Goal: Information Seeking & Learning: Learn about a topic

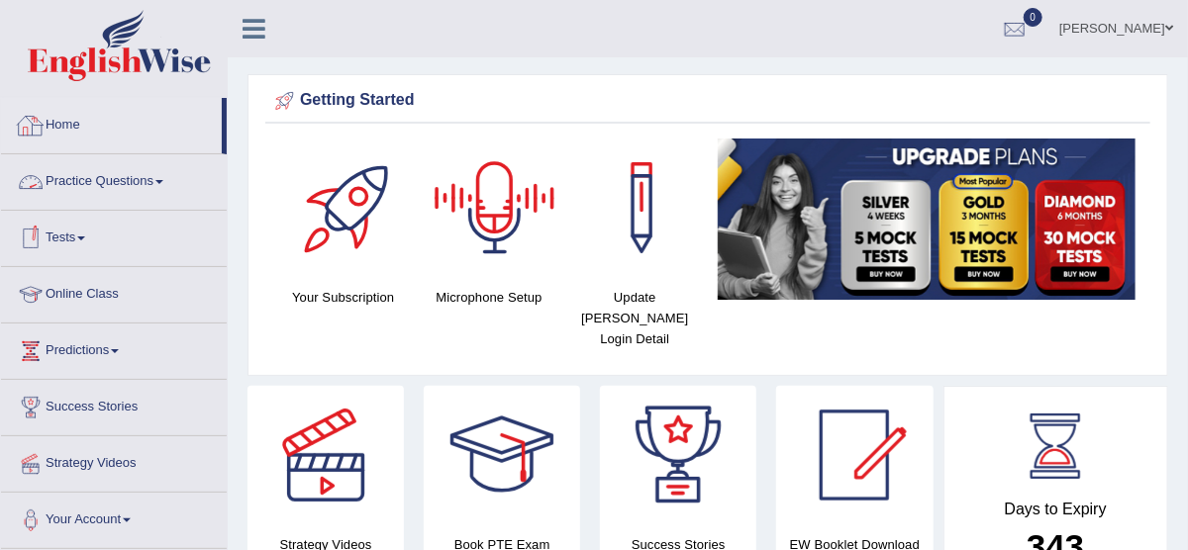
click at [92, 174] on link "Practice Questions" at bounding box center [114, 178] width 226 height 49
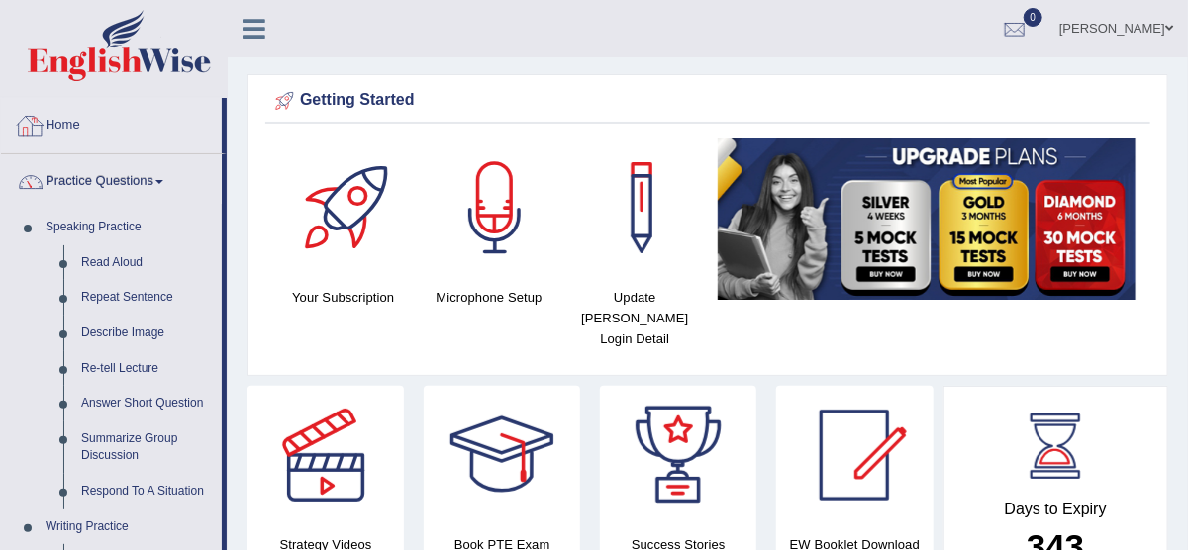
click at [69, 118] on link "Home" at bounding box center [111, 122] width 221 height 49
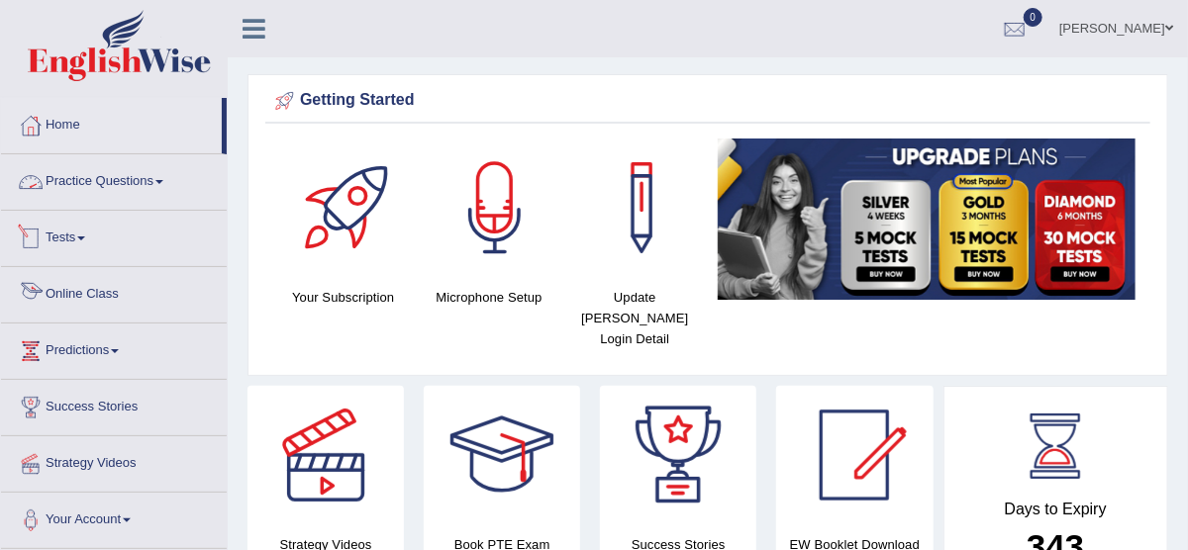
click at [101, 306] on link "Online Class" at bounding box center [114, 291] width 226 height 49
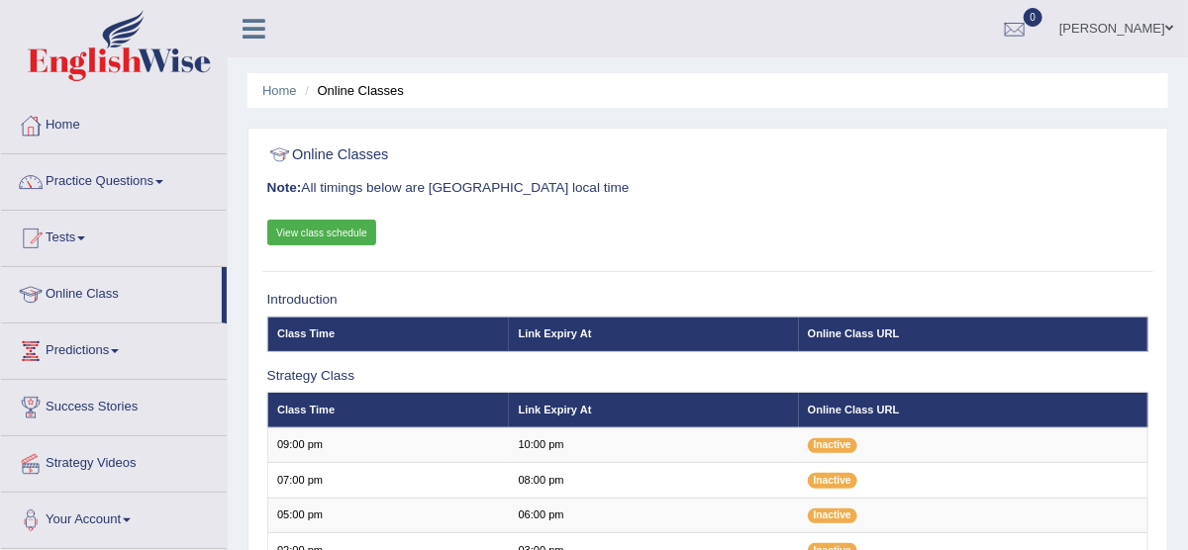
click at [351, 245] on link "View class schedule" at bounding box center [322, 233] width 110 height 26
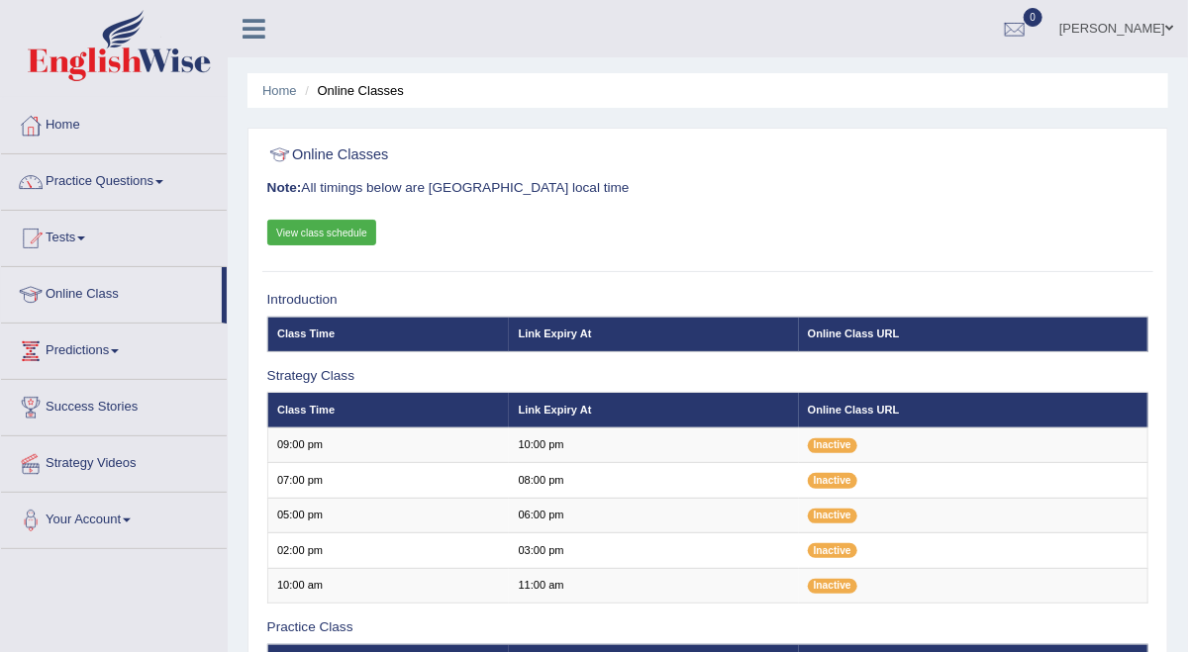
click at [345, 245] on link "View class schedule" at bounding box center [322, 233] width 110 height 26
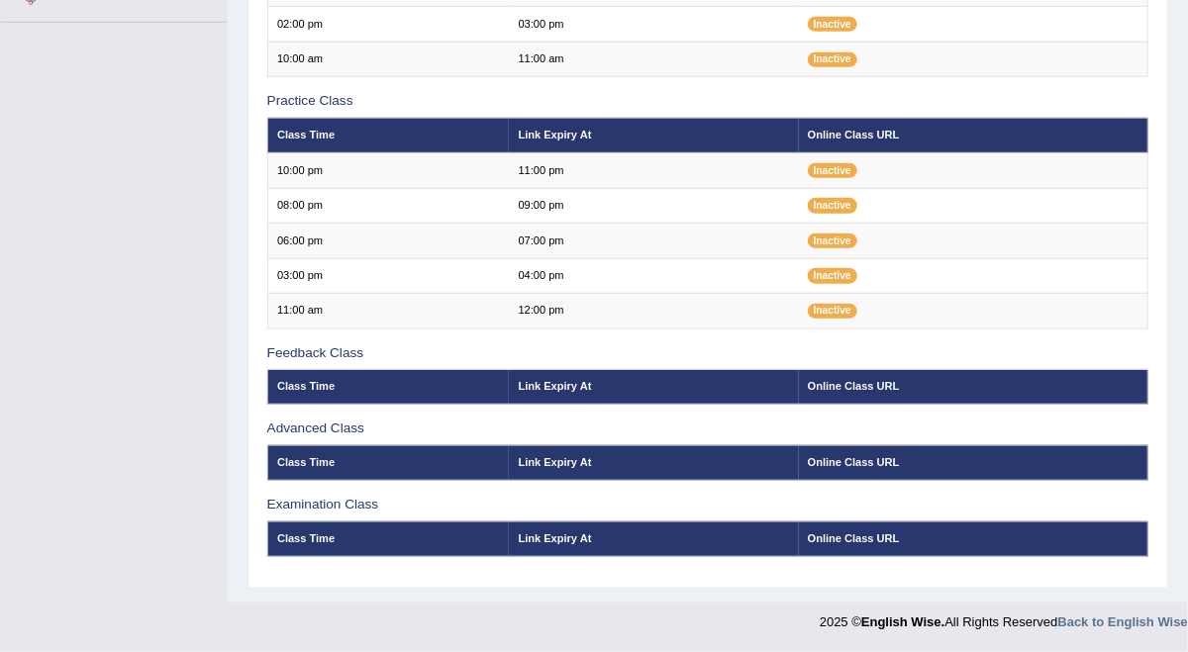
scroll to position [702, 0]
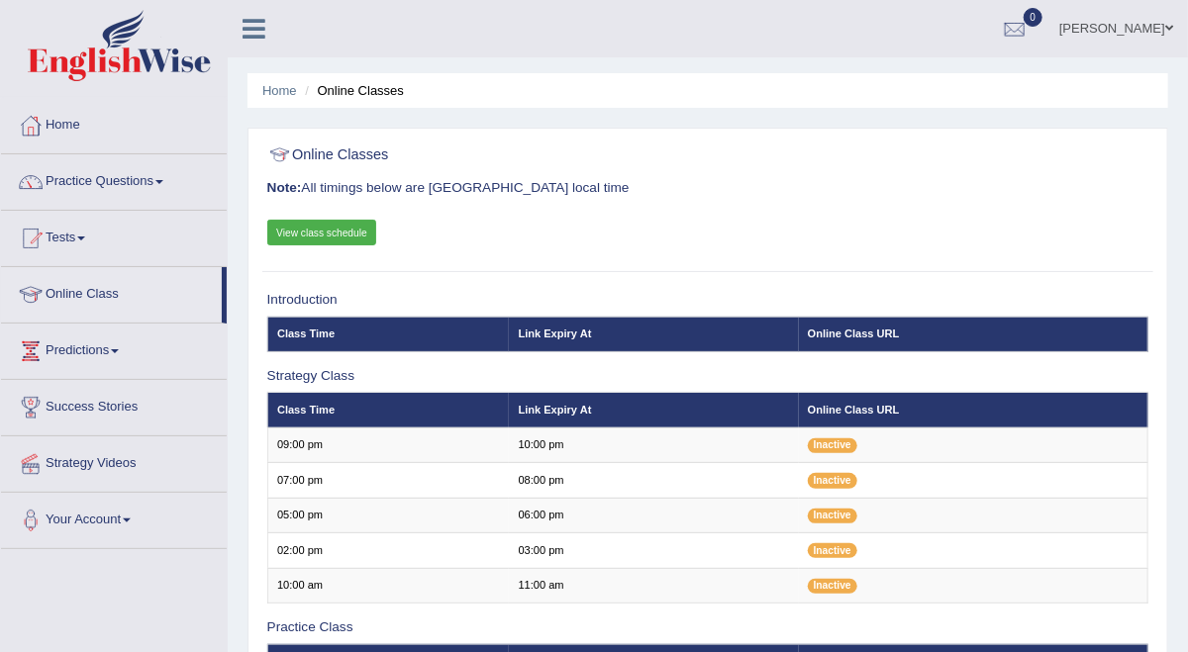
click at [311, 243] on link "View class schedule" at bounding box center [322, 233] width 110 height 26
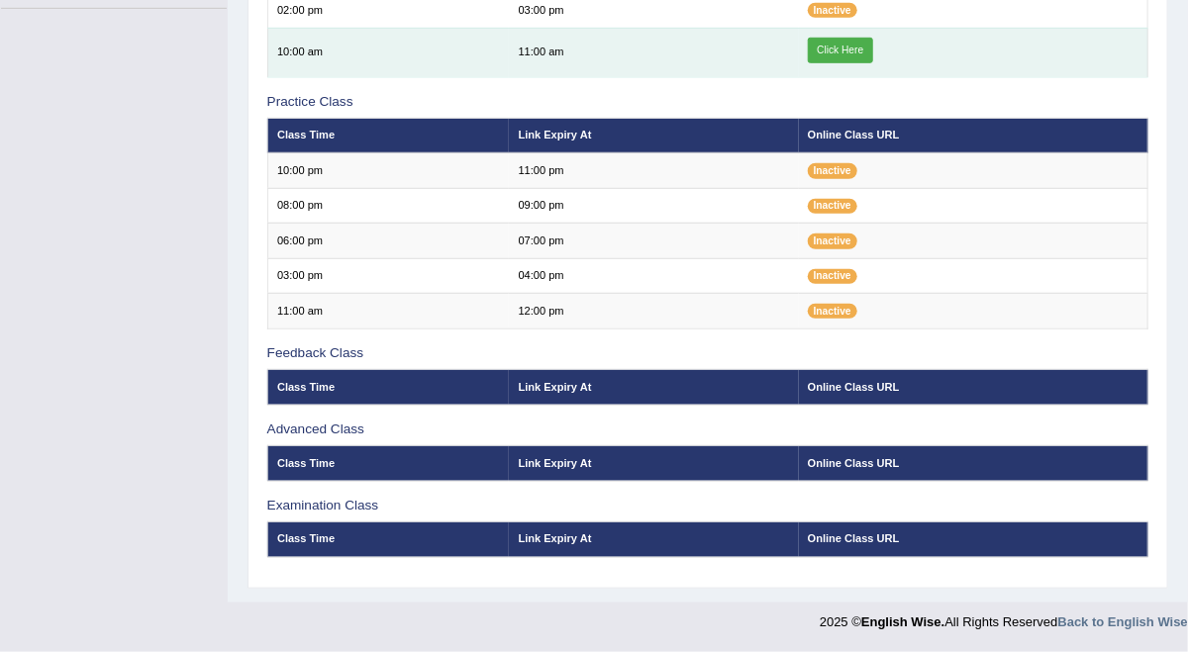
scroll to position [585, 0]
click at [863, 63] on link "Click Here" at bounding box center [840, 51] width 65 height 26
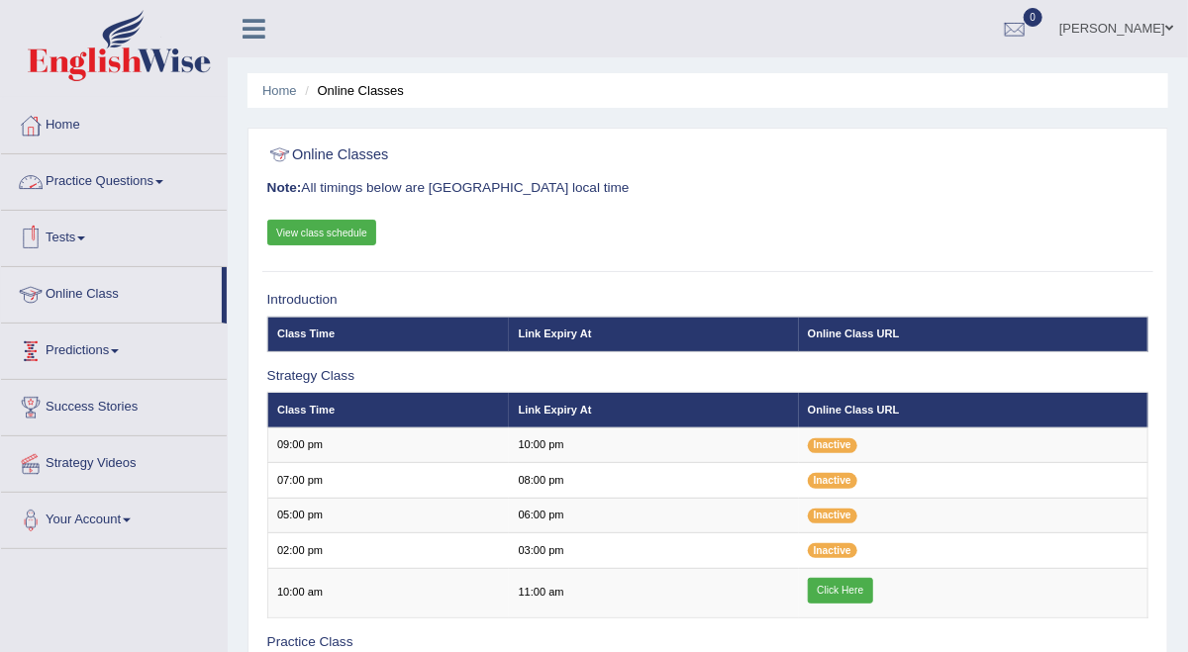
click at [151, 177] on link "Practice Questions" at bounding box center [114, 178] width 226 height 49
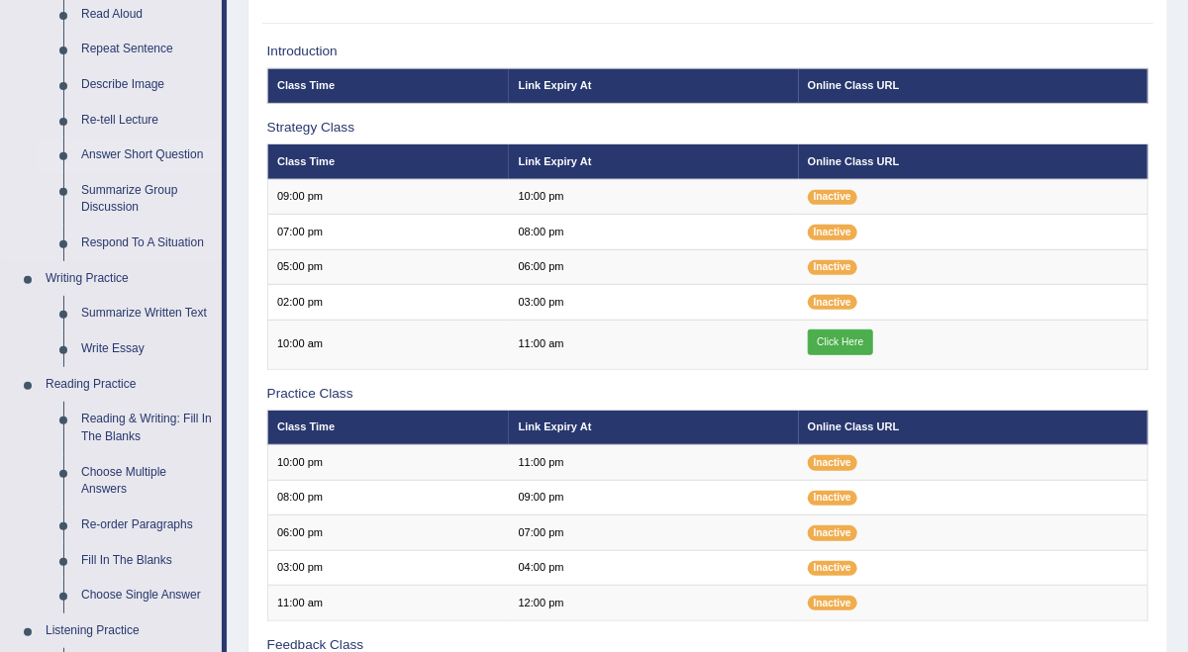
scroll to position [263, 0]
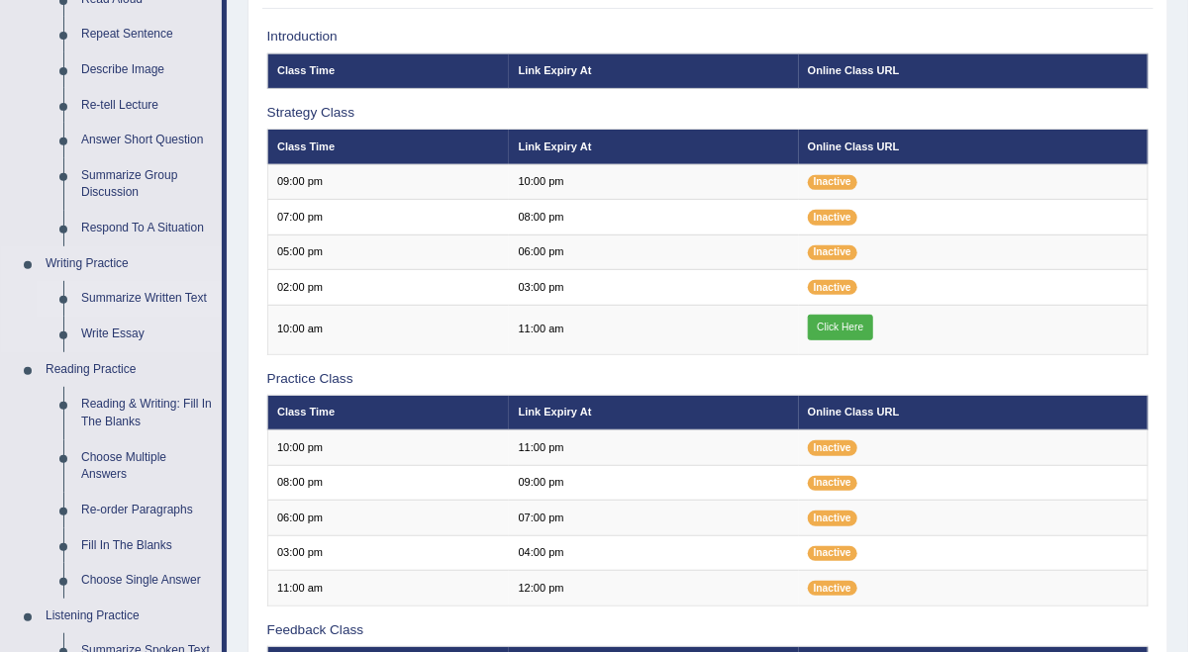
click at [167, 292] on link "Summarize Written Text" at bounding box center [146, 299] width 149 height 36
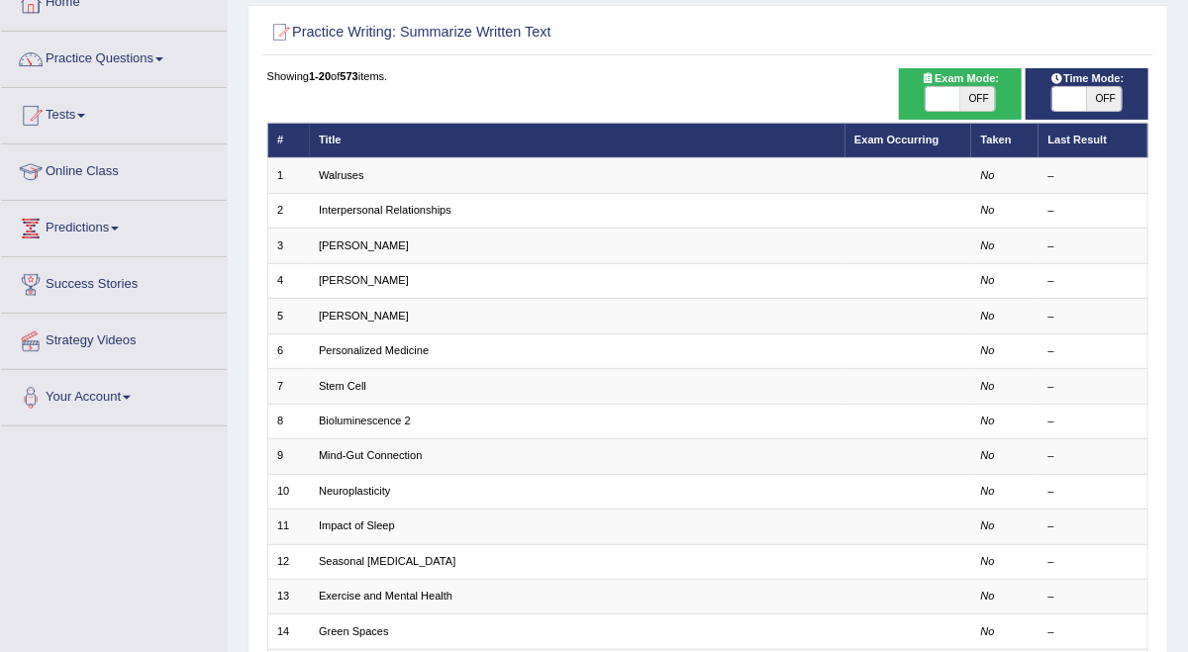
scroll to position [132, 0]
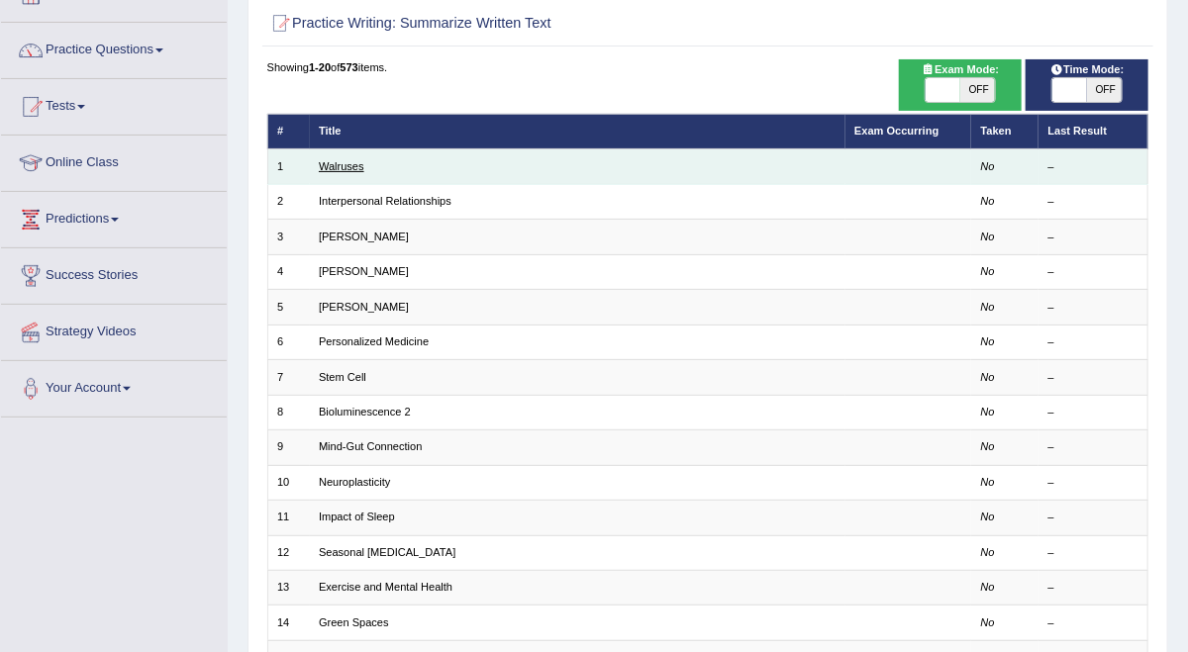
click at [362, 172] on link "Walruses" at bounding box center [342, 166] width 46 height 12
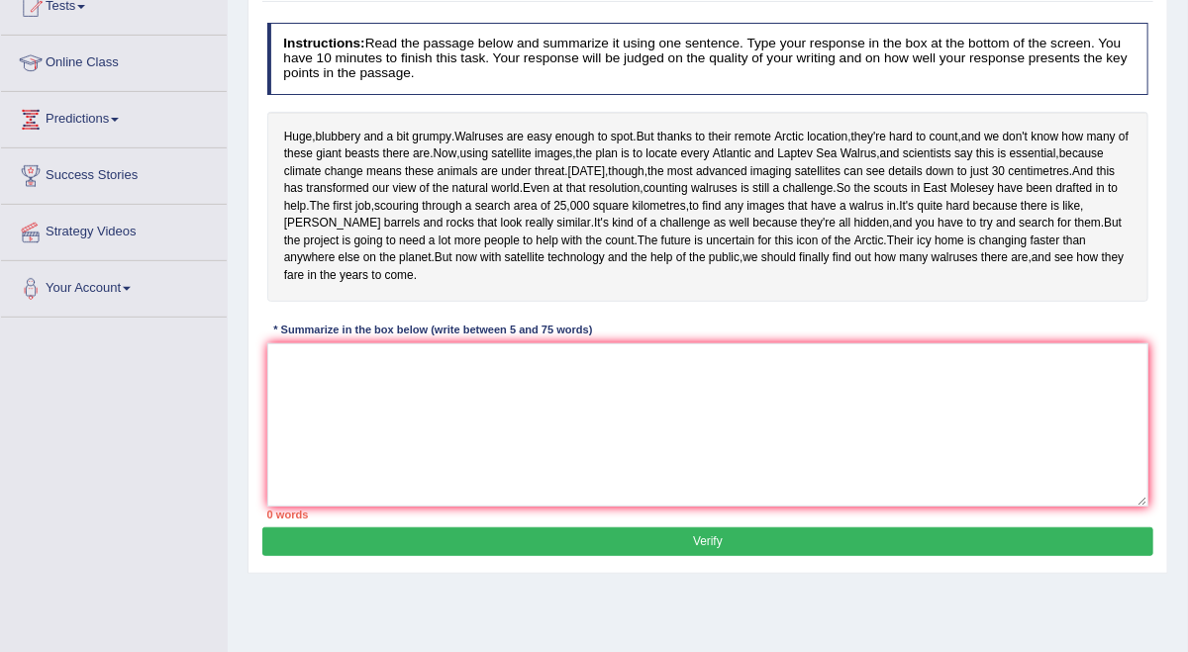
scroll to position [263, 0]
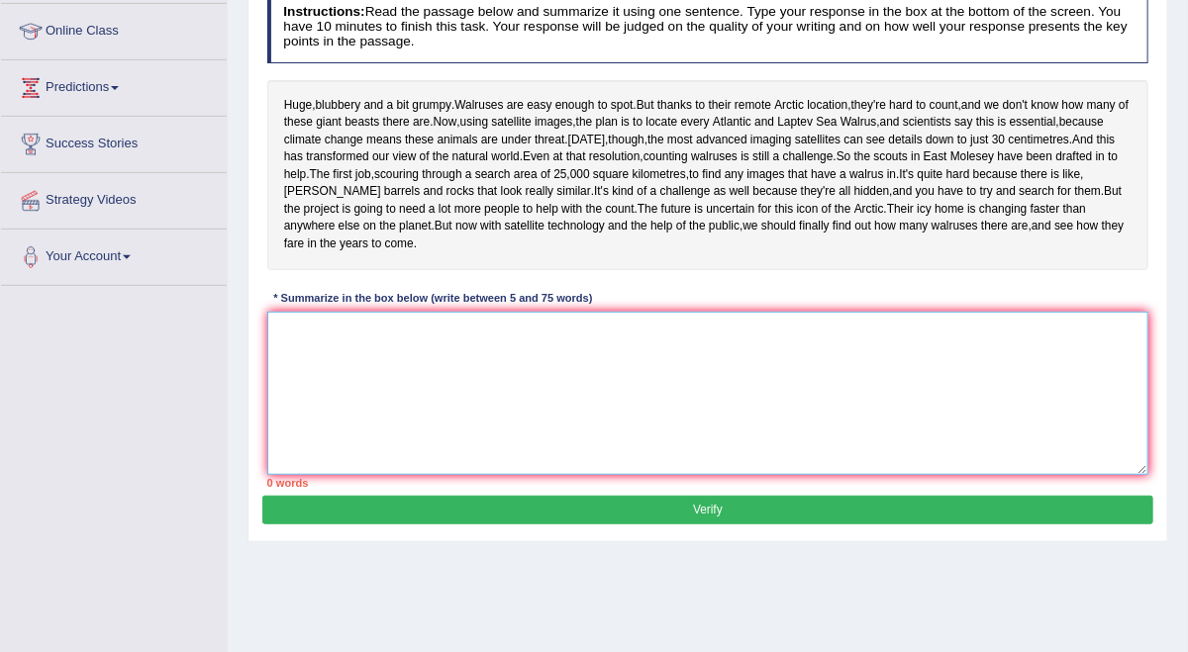
click at [638, 475] on textarea at bounding box center [708, 393] width 882 height 163
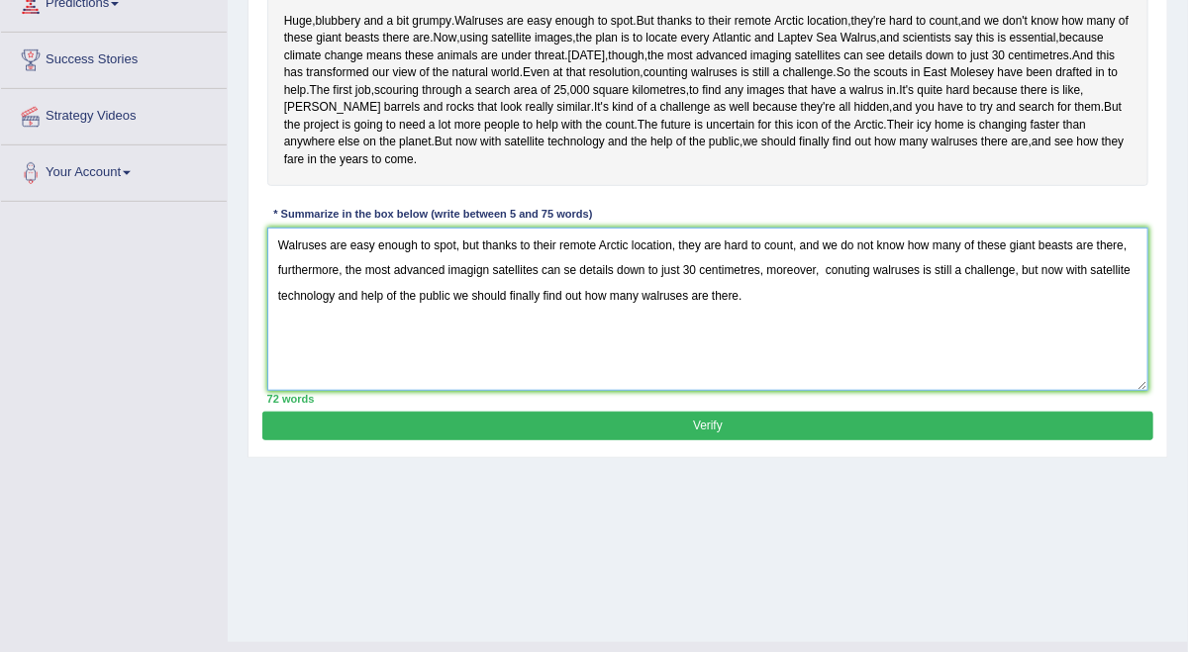
scroll to position [344, 0]
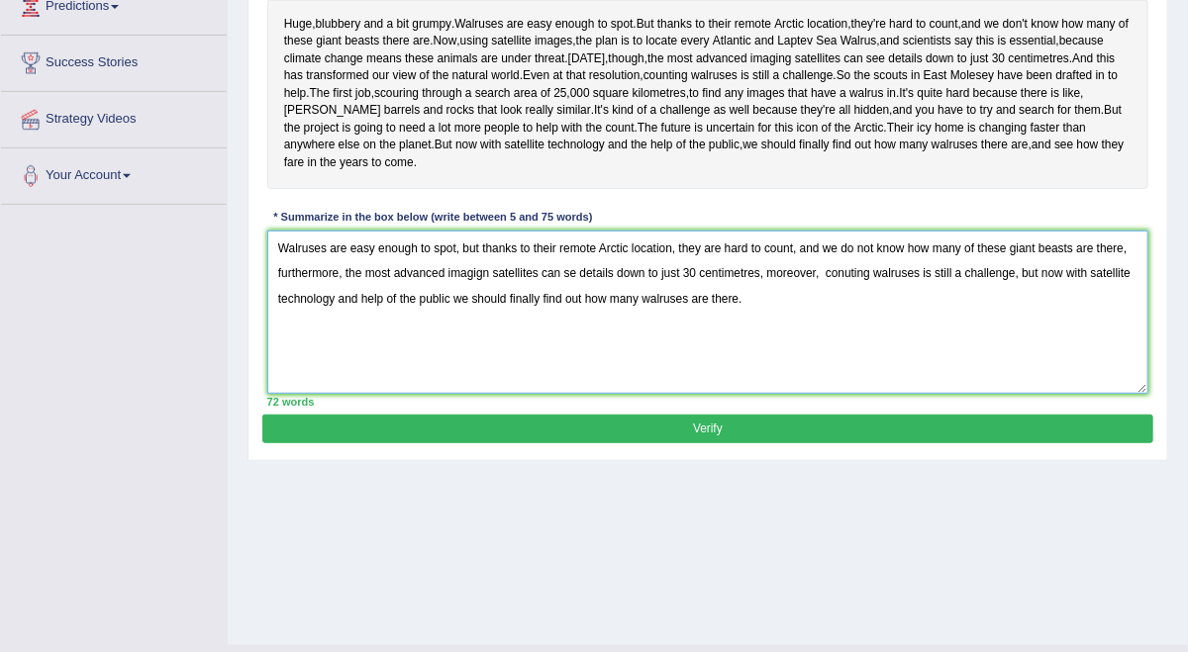
click at [712, 394] on textarea "Walruses are easy enough to spot, but thanks to their remote Arctic location, t…" at bounding box center [708, 312] width 882 height 163
click at [721, 394] on textarea "Walruses are easy enough to spot, but thanks to their remote Arctic location, t…" at bounding box center [708, 312] width 882 height 163
click at [813, 394] on textarea "Walruses are easy enough to spot, but thanks to their remote Arctic location, t…" at bounding box center [708, 312] width 882 height 163
click at [443, 394] on textarea "Walruses are easy enough to spot, but thanks to their remote Arctic location, t…" at bounding box center [708, 312] width 882 height 163
click at [461, 394] on textarea "Walruses are easy enough to spot, but thanks to their remote Arctic location, t…" at bounding box center [708, 312] width 882 height 163
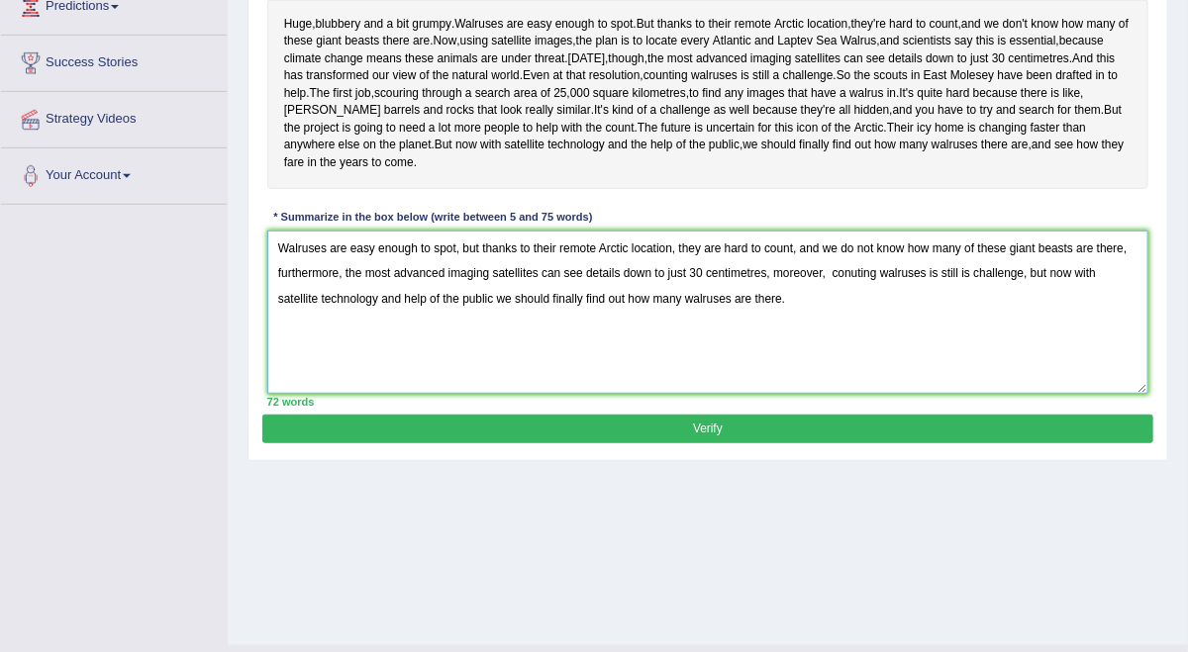
click at [447, 394] on textarea "Walruses are easy enough to spot, but thanks to their remote Arctic location, t…" at bounding box center [708, 312] width 882 height 163
click at [513, 394] on textarea "Walruses are easy enough to spot, but thanks to their remote Arctic location, t…" at bounding box center [708, 312] width 882 height 163
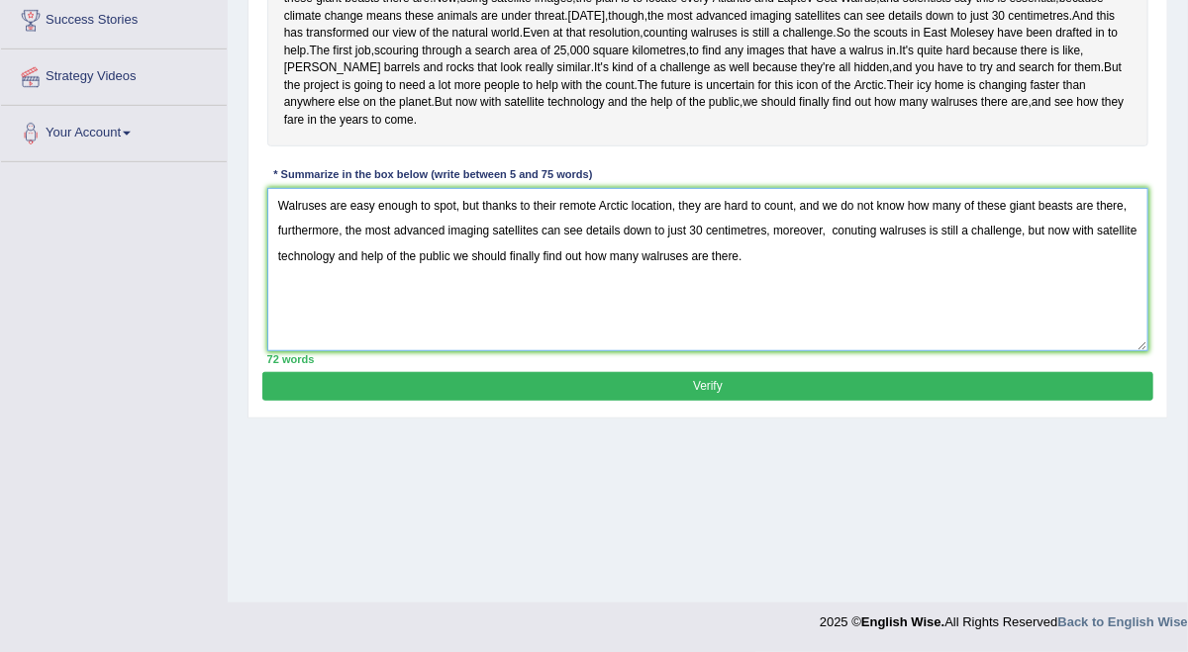
type textarea "Walruses are easy enough to spot, but thanks to their remote Arctic location, t…"
click at [794, 401] on button "Verify" at bounding box center [707, 386] width 890 height 29
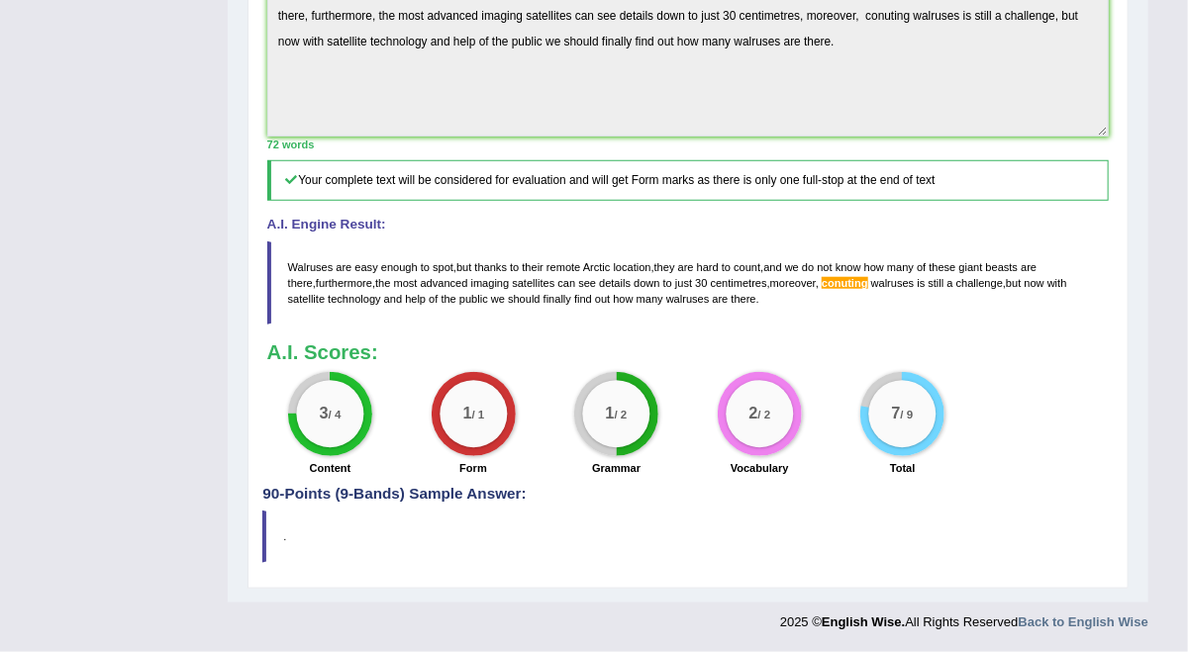
scroll to position [120, 0]
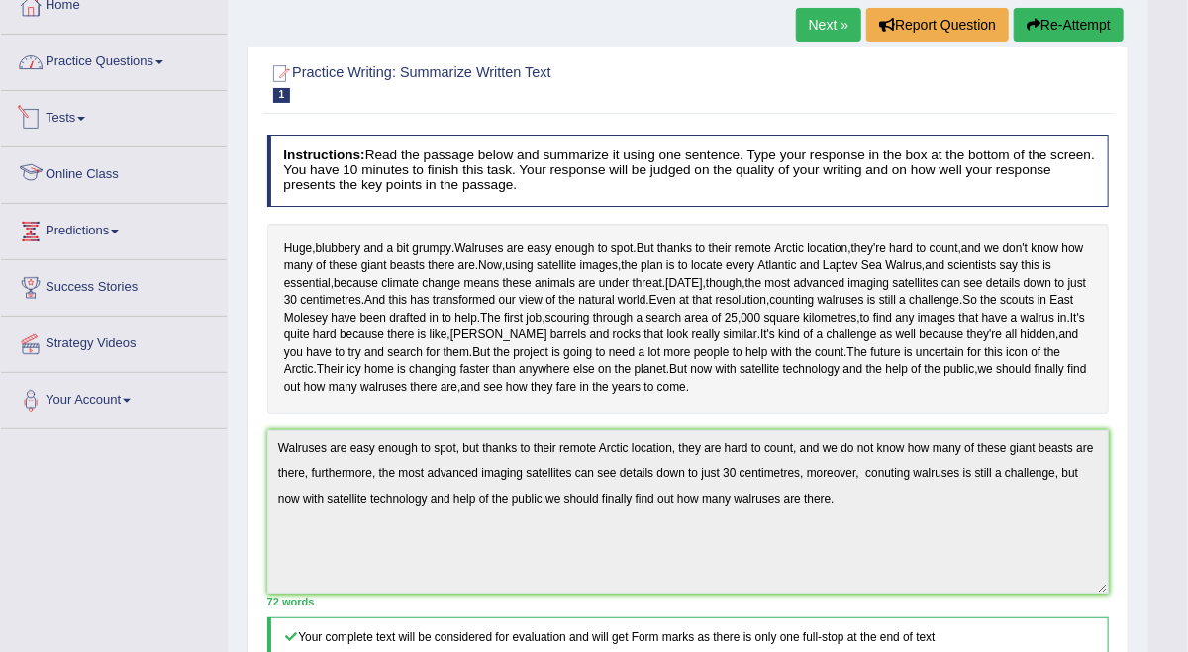
click at [158, 58] on link "Practice Questions" at bounding box center [114, 59] width 226 height 49
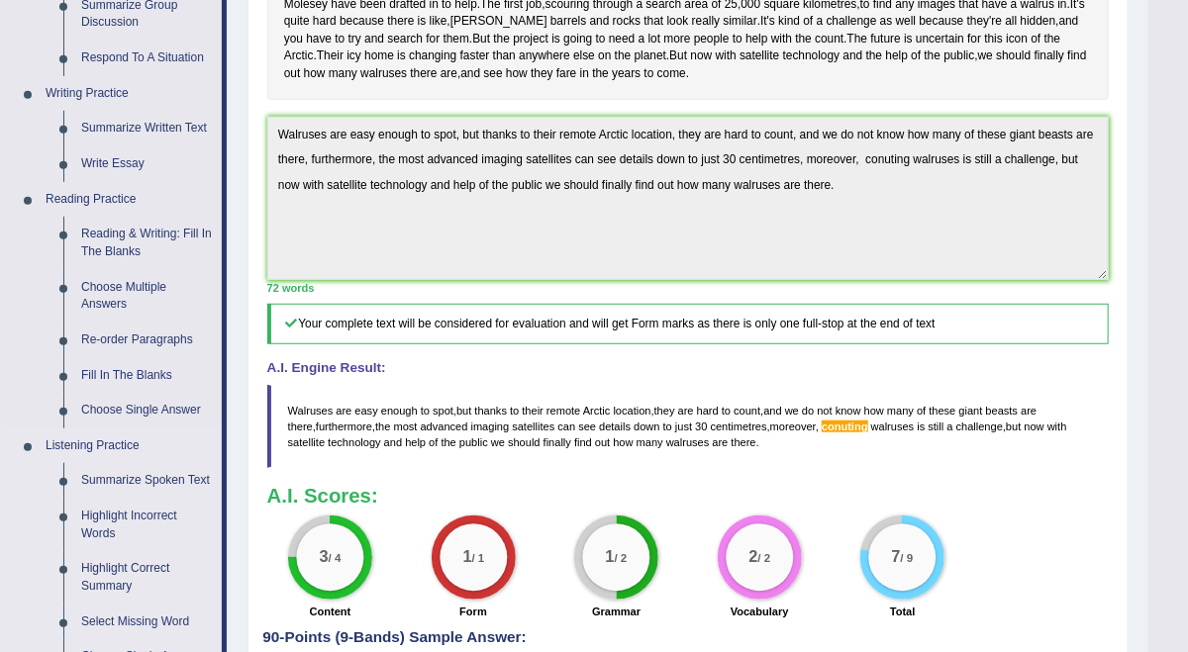
scroll to position [384, 0]
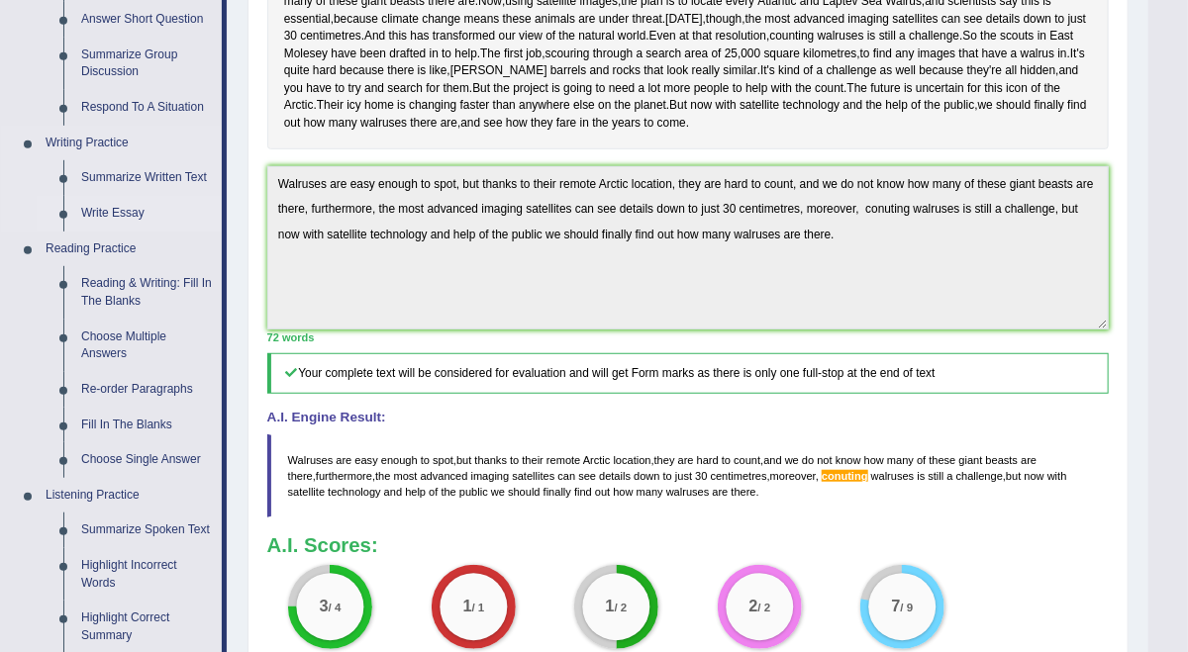
click at [122, 202] on link "Write Essay" at bounding box center [146, 214] width 149 height 36
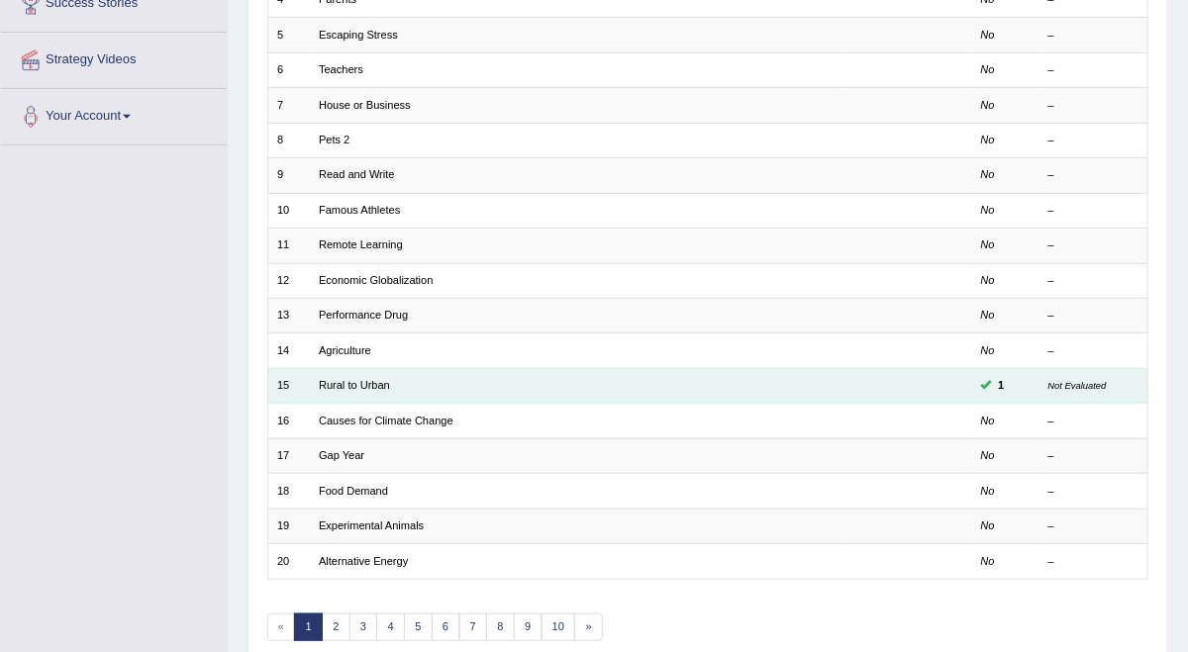
scroll to position [124, 0]
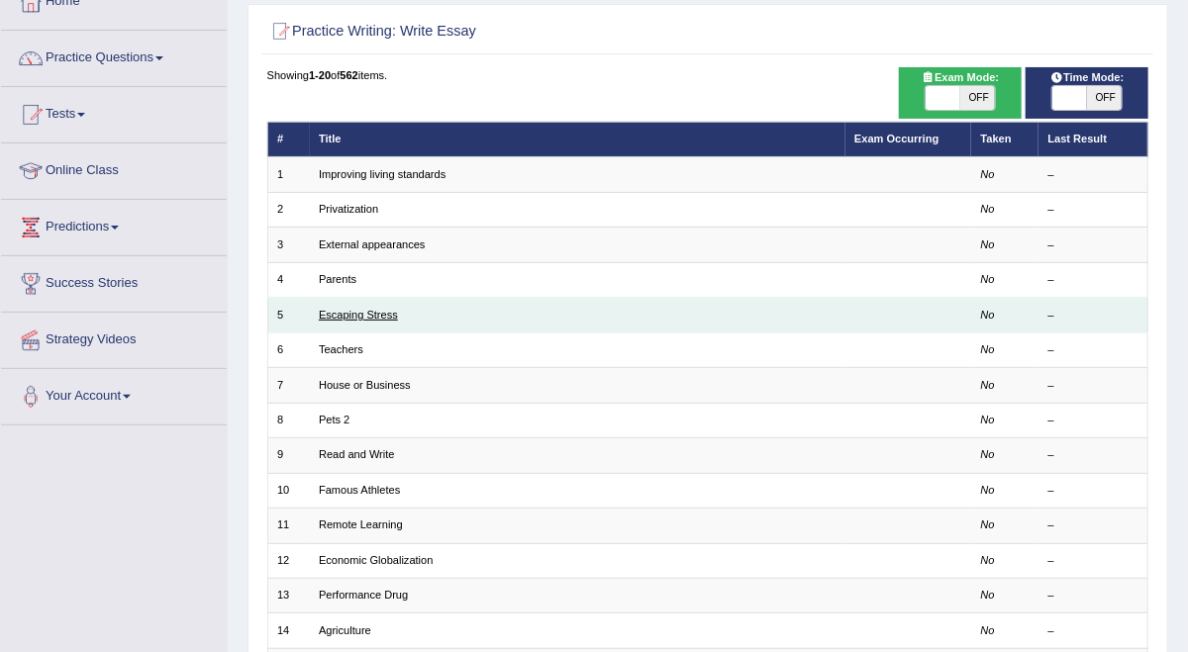
click at [398, 321] on link "Escaping Stress" at bounding box center [358, 315] width 79 height 12
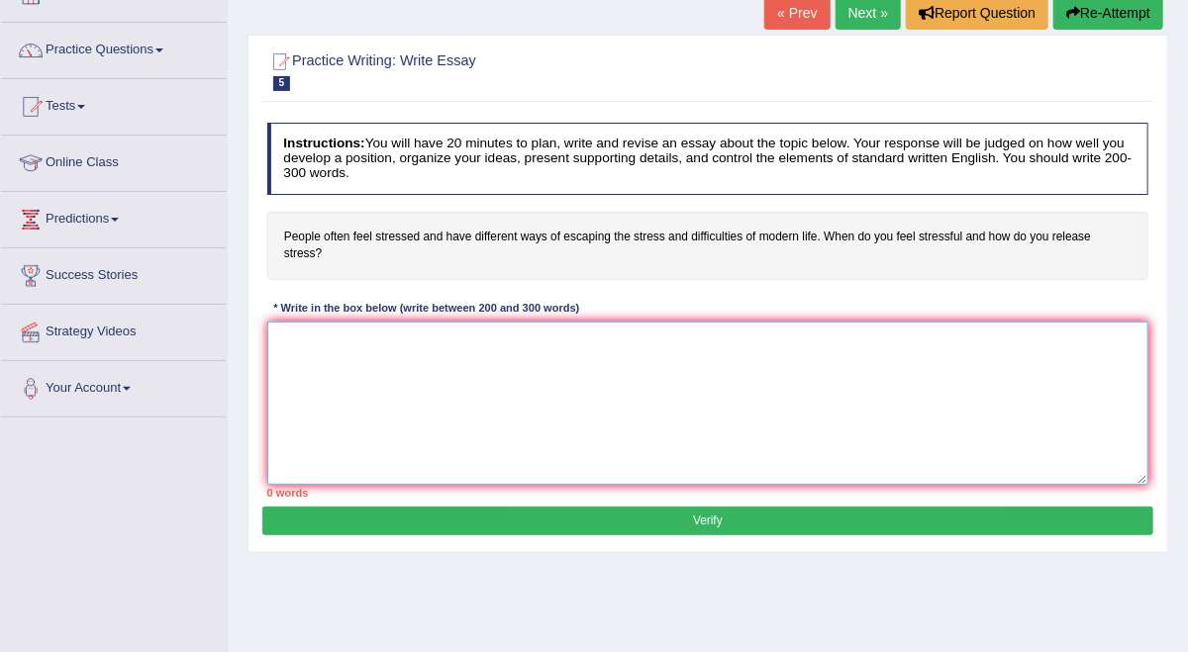
click at [620, 405] on textarea at bounding box center [708, 403] width 882 height 163
paste textarea "statement"
type textarea "s"
click at [395, 436] on textarea at bounding box center [708, 403] width 882 height 163
paste textarea "The increasing influence of (essay topic) on our lives has ignited numerous dis…"
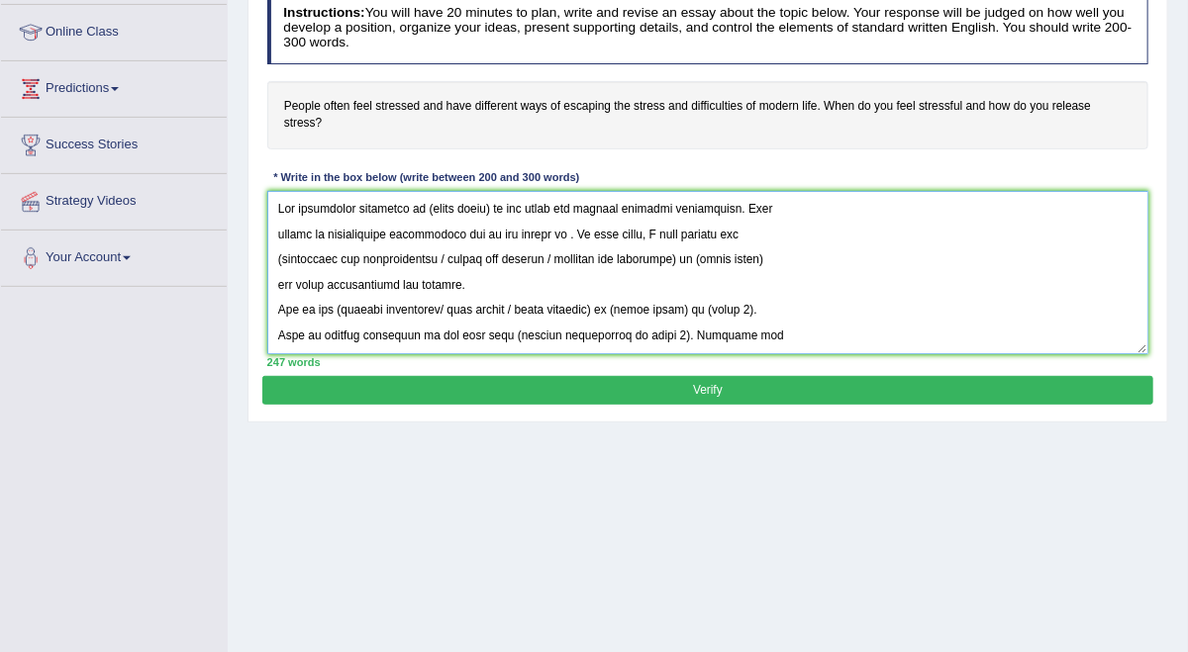
scroll to position [263, 0]
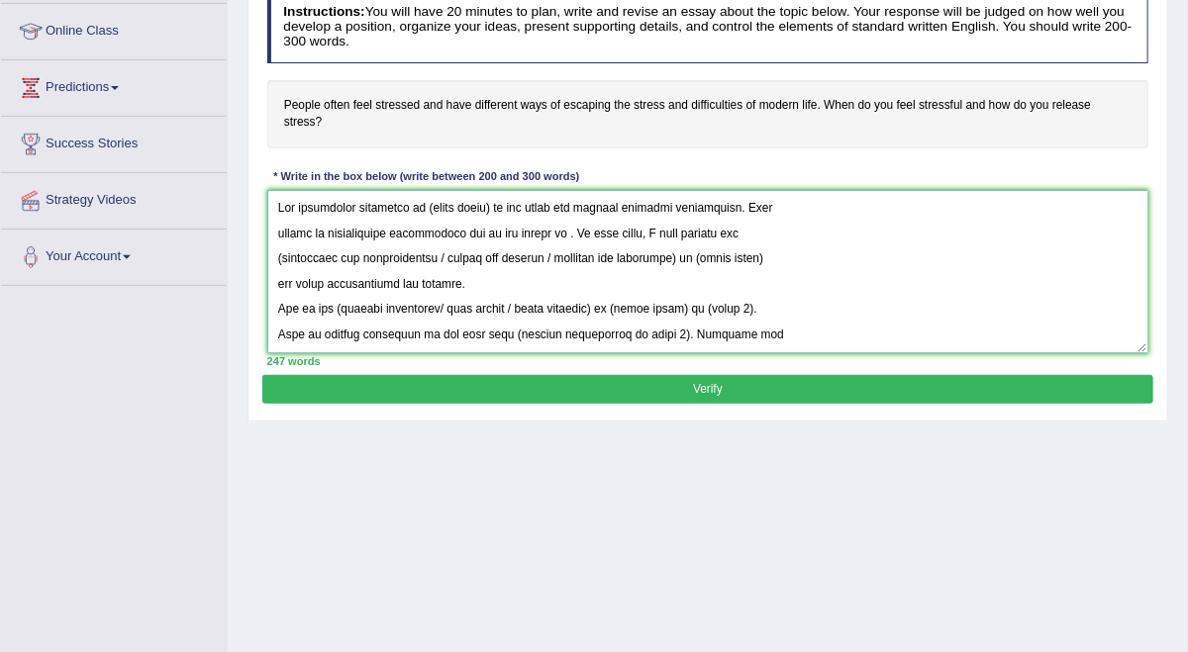
click at [531, 259] on textarea at bounding box center [708, 271] width 882 height 163
drag, startPoint x: 622, startPoint y: 314, endPoint x: 294, endPoint y: 335, distance: 328.3
click at [294, 335] on textarea at bounding box center [708, 271] width 882 height 163
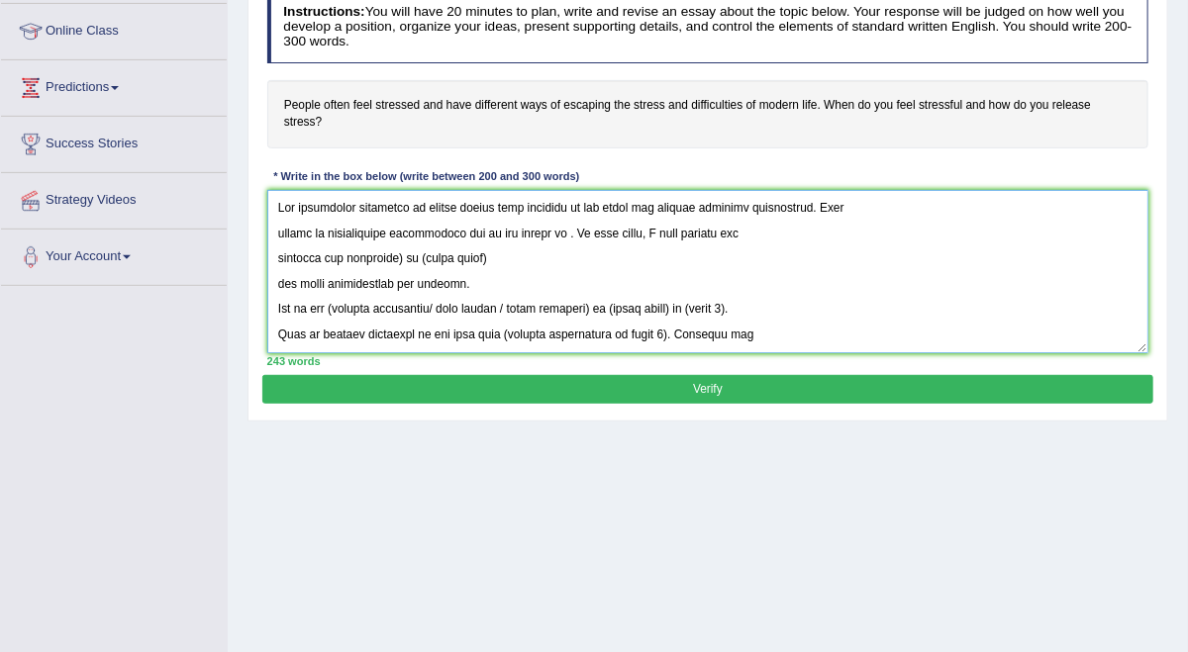
click at [438, 322] on textarea at bounding box center [708, 271] width 882 height 163
click at [431, 317] on textarea at bounding box center [708, 271] width 882 height 163
click at [525, 320] on textarea at bounding box center [708, 271] width 882 height 163
click at [566, 257] on textarea at bounding box center [708, 271] width 882 height 163
type textarea "The increasing influence of stressed on our lives has ignited numerous discussi…"
